Goal: Information Seeking & Learning: Find specific page/section

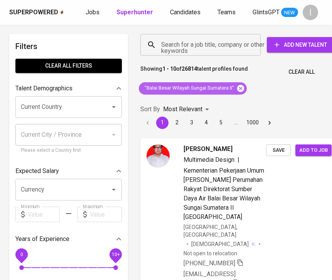
click at [243, 87] on icon at bounding box center [241, 88] width 8 height 8
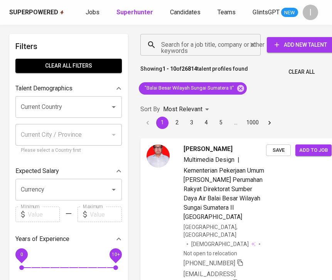
click at [222, 41] on input "Search for a job title, company or other keywords" at bounding box center [202, 44] width 87 height 15
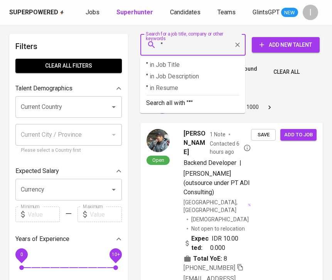
paste input "Erafone Klaten"
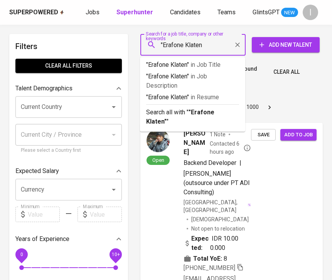
type input ""Erafone Klaten""
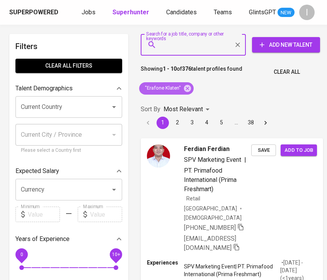
drag, startPoint x: 188, startPoint y: 90, endPoint x: 181, endPoint y: 47, distance: 44.1
click at [188, 90] on icon at bounding box center [187, 88] width 7 height 7
click at [181, 47] on input "Search for a job title, company or other keywords" at bounding box center [194, 44] width 71 height 15
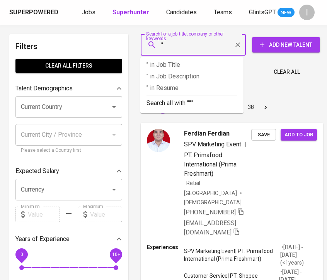
paste input "[PERSON_NAME] Alif Indonesia"
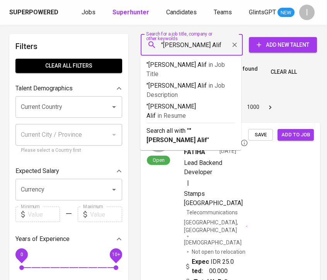
type input ""[PERSON_NAME] Alif""
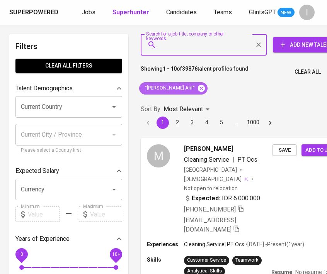
click at [200, 88] on icon at bounding box center [201, 88] width 7 height 7
click at [194, 52] on input "Search for a job title, company or other keywords" at bounding box center [205, 44] width 92 height 15
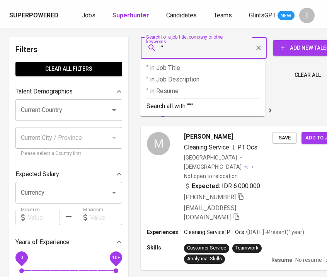
paste input "Doellken Bintan"
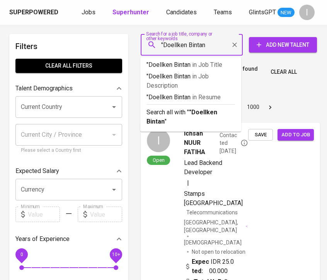
type input ""Doellken Bintan""
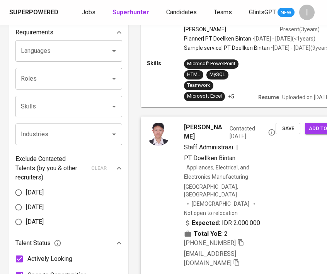
scroll to position [259, 0]
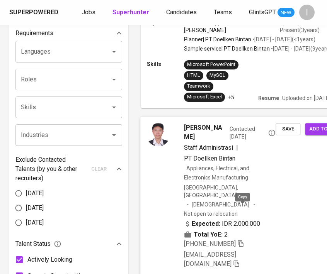
click at [240, 240] on icon "button" at bounding box center [240, 243] width 7 height 7
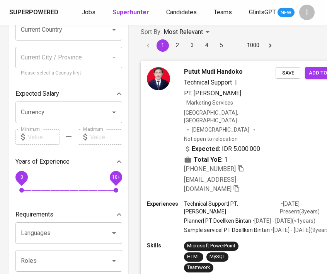
scroll to position [76, 0]
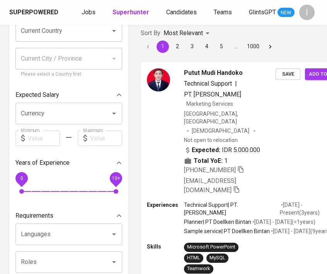
scroll to position [76, 0]
